Goal: Transaction & Acquisition: Obtain resource

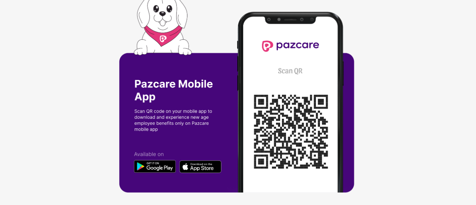
scroll to position [3, 0]
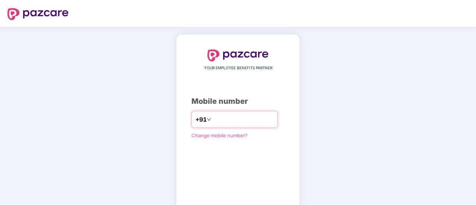
scroll to position [41, 0]
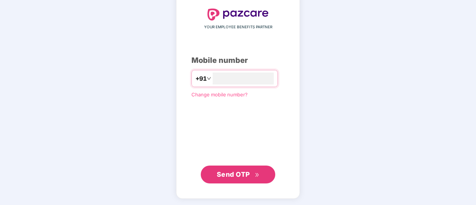
type input "**********"
click at [239, 167] on button "Send OTP" at bounding box center [238, 174] width 74 height 18
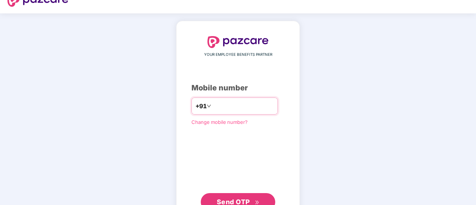
scroll to position [0, 0]
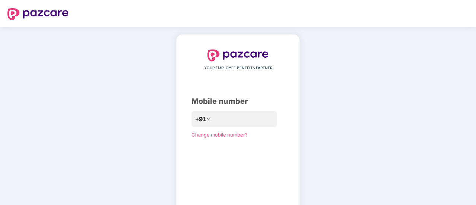
click at [32, 15] on img at bounding box center [37, 14] width 61 height 12
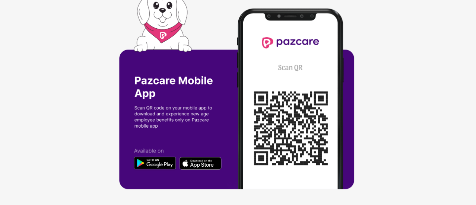
scroll to position [3, 0]
